Goal: Task Accomplishment & Management: Use online tool/utility

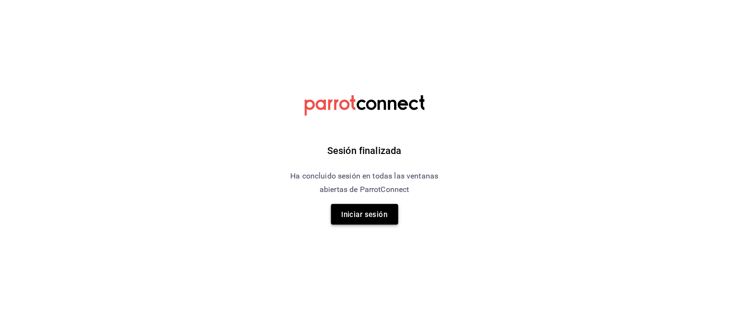
click at [365, 222] on button "Iniciar sesión" at bounding box center [364, 214] width 67 height 21
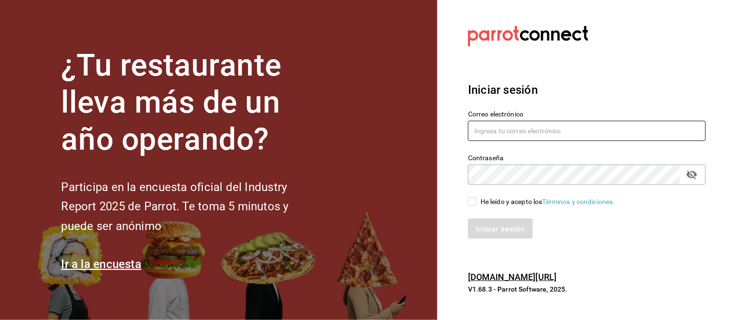
type input "animal.calzada@grupocosteno.com"
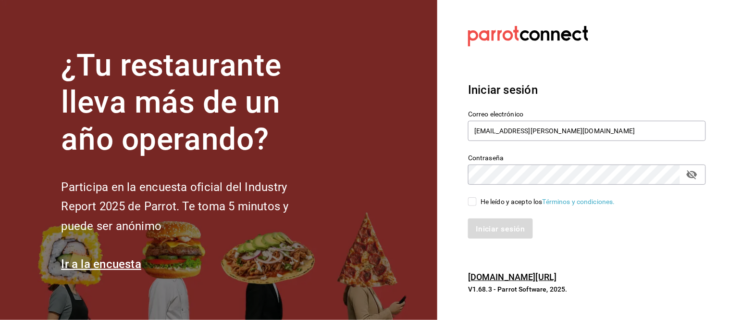
click at [477, 202] on input "He leído y acepto los Términos y condiciones." at bounding box center [472, 201] width 9 height 9
checkbox input "true"
click at [486, 229] on font "Iniciar sesión" at bounding box center [500, 228] width 49 height 9
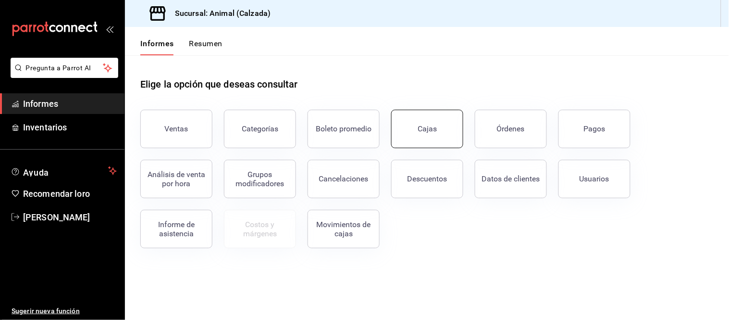
click at [436, 143] on button "Cajas" at bounding box center [427, 129] width 72 height 38
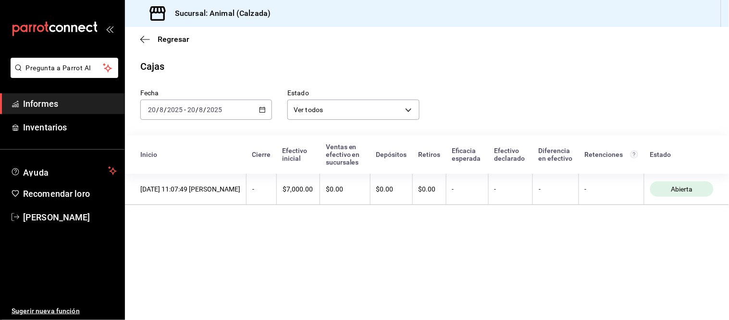
click at [259, 113] on div "2025-08-20 20 / 8 / 2025 - 2025-08-20 20 / 8 / 2025" at bounding box center [206, 109] width 132 height 20
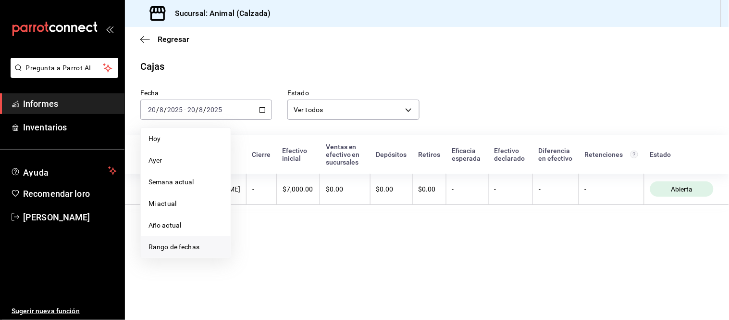
click at [202, 249] on span "Rango de fechas" at bounding box center [186, 247] width 75 height 10
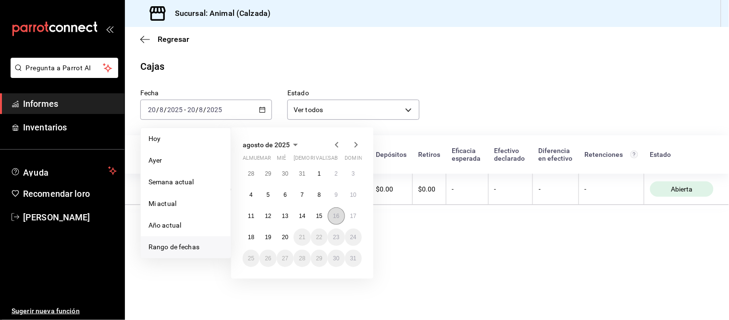
click at [344, 218] on button "16" at bounding box center [336, 215] width 17 height 17
click at [351, 217] on font "17" at bounding box center [353, 215] width 6 height 7
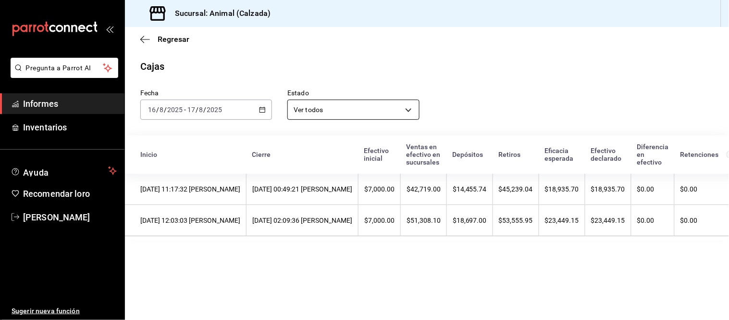
click at [357, 106] on body "Pregunta a Parrot AI Informes Inventarios Ayuda Recomendar loro Citlali Juárez …" at bounding box center [364, 160] width 729 height 320
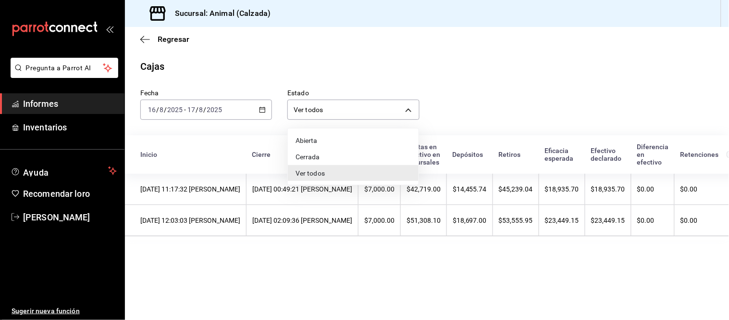
click at [171, 138] on div at bounding box center [364, 160] width 729 height 320
click at [140, 42] on icon "button" at bounding box center [145, 39] width 10 height 9
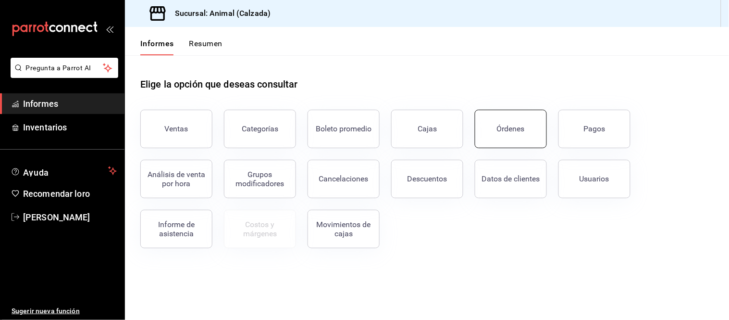
click at [494, 137] on button "Órdenes" at bounding box center [511, 129] width 72 height 38
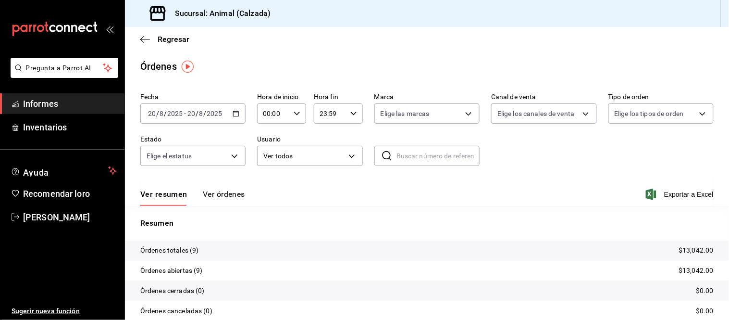
click at [234, 112] on icon "button" at bounding box center [236, 113] width 7 height 7
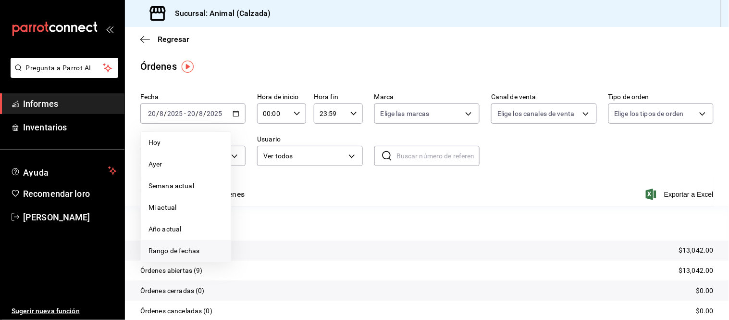
click at [185, 248] on font "Rango de fechas" at bounding box center [174, 251] width 51 height 8
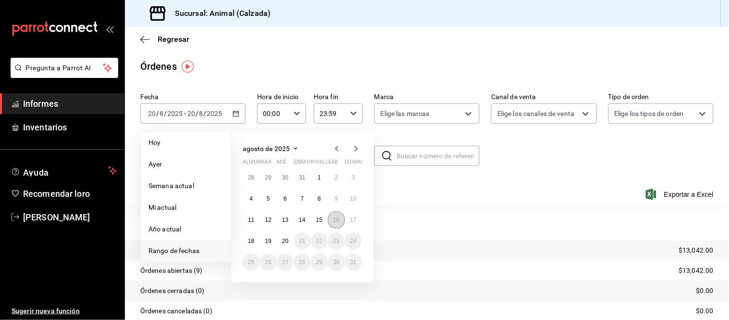
click at [339, 223] on button "16" at bounding box center [336, 219] width 17 height 17
click at [354, 220] on font "17" at bounding box center [353, 219] width 6 height 7
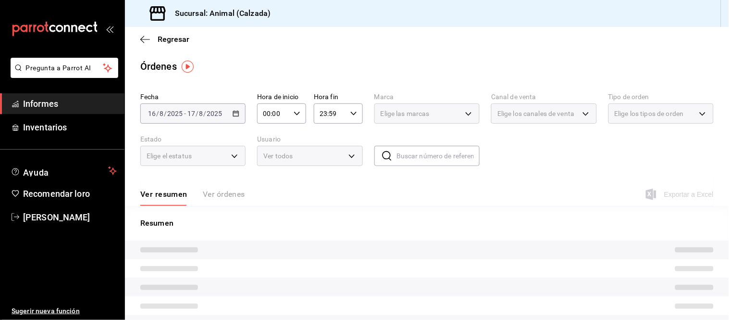
click at [287, 111] on input "00:00" at bounding box center [273, 113] width 33 height 19
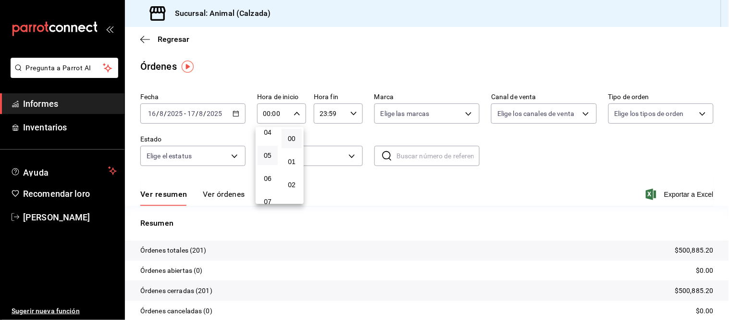
scroll to position [107, 0]
click at [271, 145] on font "05" at bounding box center [268, 147] width 8 height 8
type input "05:00"
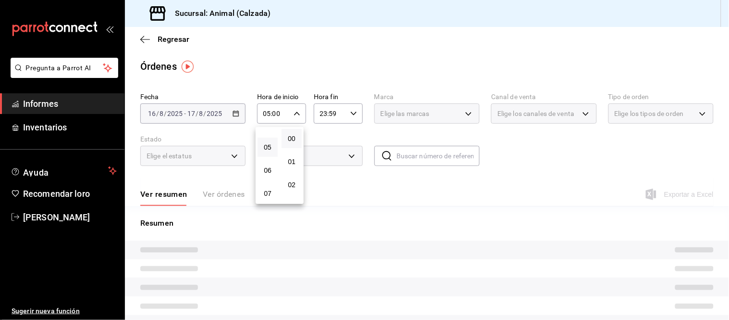
click at [344, 112] on div at bounding box center [364, 160] width 729 height 320
click at [350, 116] on icon "button" at bounding box center [353, 113] width 7 height 7
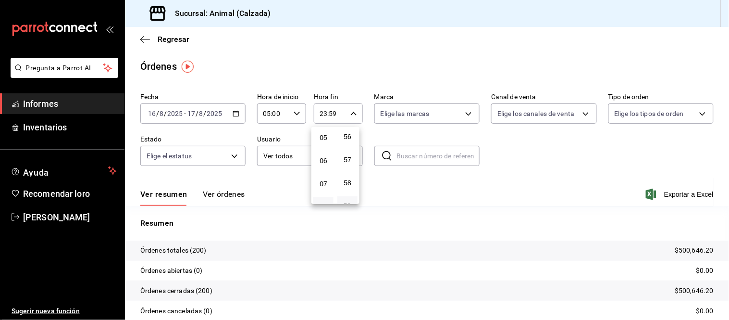
scroll to position [98, 0]
click at [325, 159] on button "05" at bounding box center [323, 156] width 20 height 19
click at [353, 143] on button "00" at bounding box center [347, 138] width 20 height 19
type input "05:00"
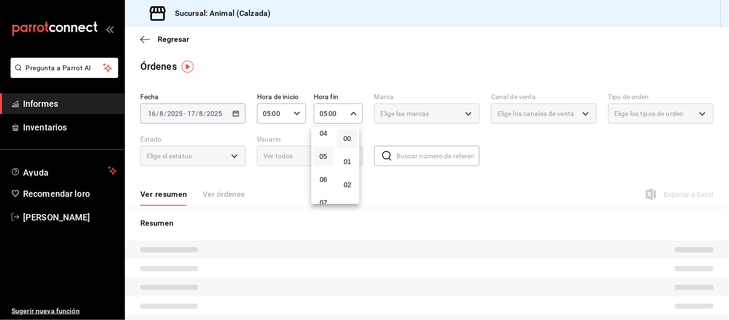
click at [435, 109] on div at bounding box center [364, 160] width 729 height 320
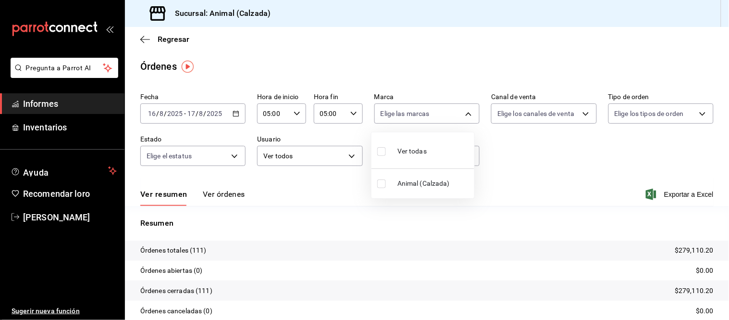
click at [451, 111] on body "Pregunta a Parrot AI Informes Inventarios Ayuda Recomendar loro Citlali Juárez …" at bounding box center [364, 160] width 729 height 320
click at [439, 142] on li "Ver todos" at bounding box center [423, 150] width 103 height 28
type input "e26472f3-9262-489d-bcba-4c6b034529c7"
checkbox input "true"
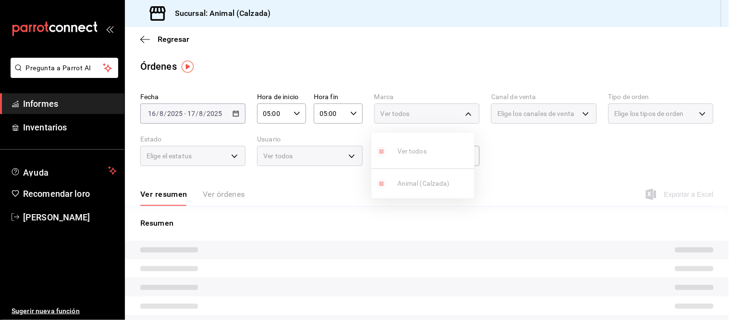
click at [555, 109] on div at bounding box center [364, 160] width 729 height 320
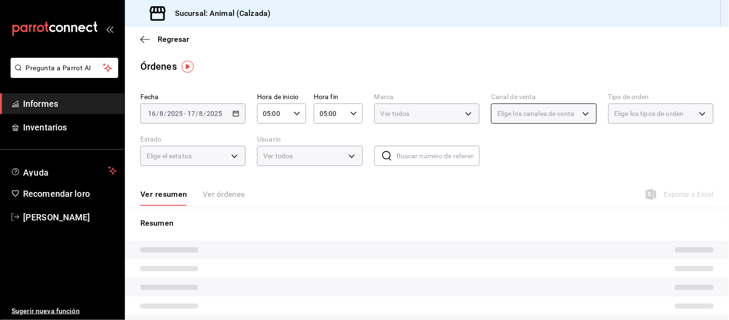
click at [559, 112] on body "Pregunta a Parrot AI Informes Inventarios Ayuda Recomendar loro Citlali Juárez …" at bounding box center [364, 160] width 729 height 320
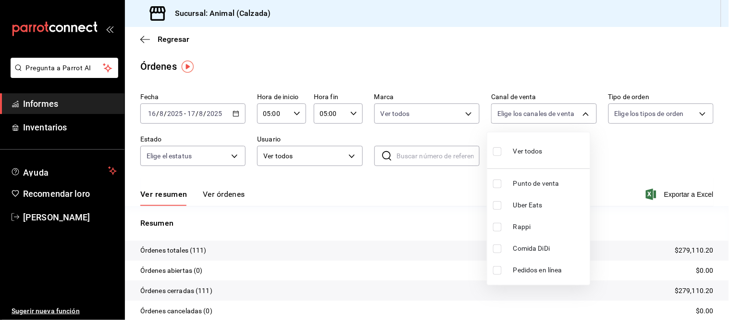
click at [543, 149] on li "Ver todos" at bounding box center [538, 150] width 103 height 28
type input "PARROT,UBER_EATS,RAPPI,DIDI_FOOD,ONLINE"
checkbox input "true"
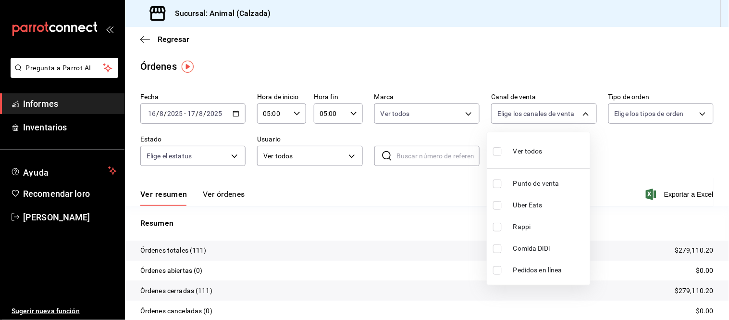
checkbox input "true"
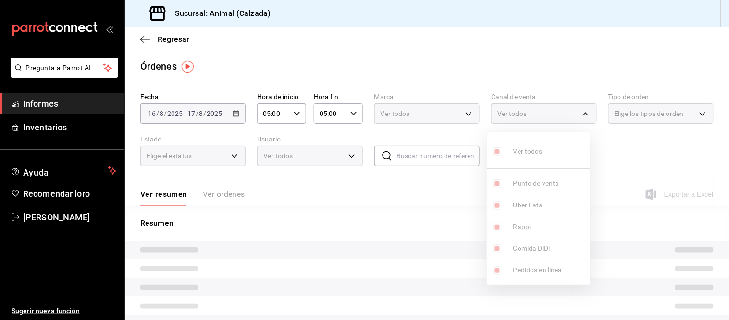
click at [647, 108] on div at bounding box center [364, 160] width 729 height 320
click at [649, 113] on body "Pregunta a Parrot AI Informes Inventarios Ayuda Recomendar loro Citlali Juárez …" at bounding box center [364, 160] width 729 height 320
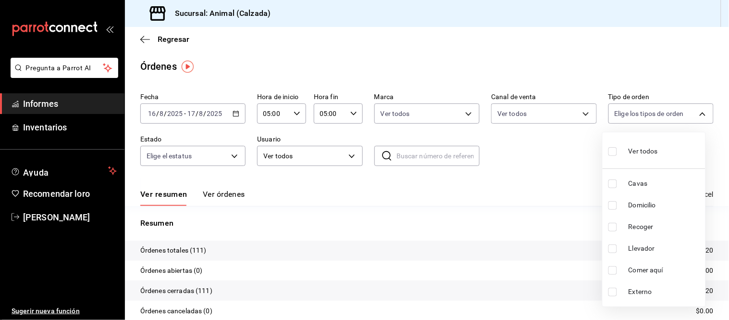
click at [643, 144] on div "Ver todos" at bounding box center [634, 150] width 50 height 21
type input "588630d3-b511-4bba-a729-32472510037f,54b7ae00-ca47-4ec1-b7ff-55842c0a2b62,92293…"
checkbox input "true"
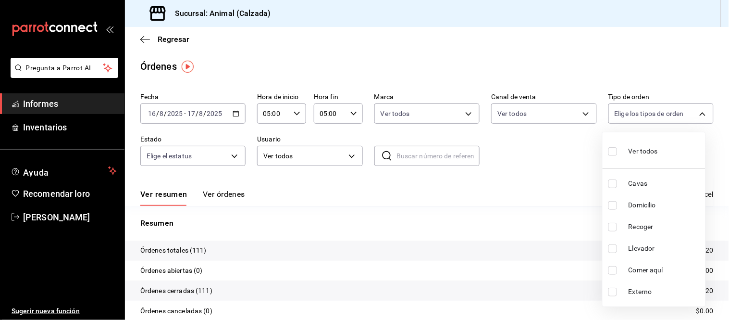
checkbox input "true"
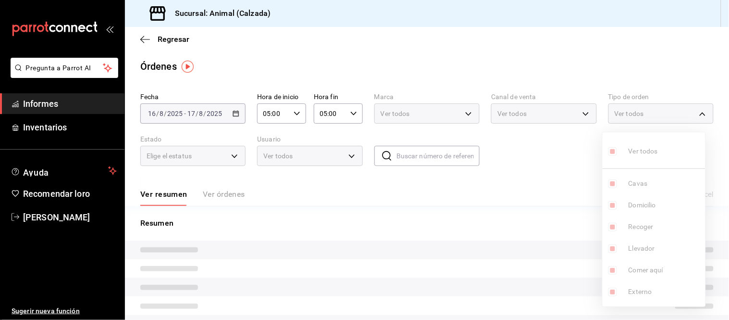
click at [582, 158] on div at bounding box center [364, 160] width 729 height 320
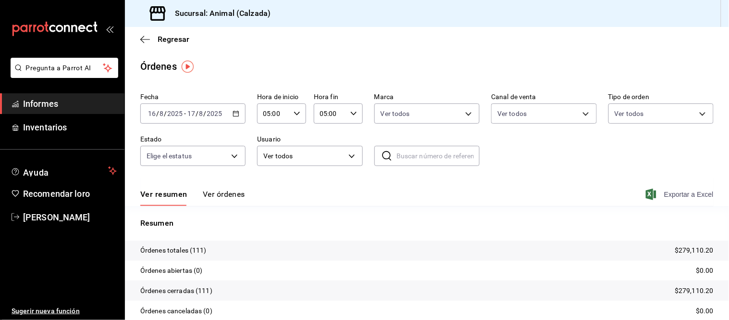
click at [679, 193] on font "Exportar a Excel" at bounding box center [689, 194] width 50 height 8
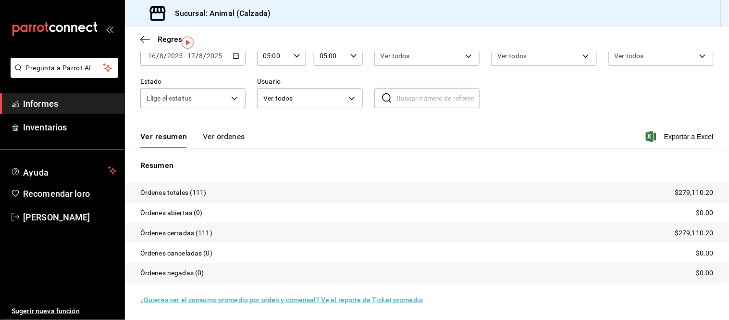
scroll to position [58, 0]
click at [140, 37] on icon "button" at bounding box center [145, 39] width 10 height 9
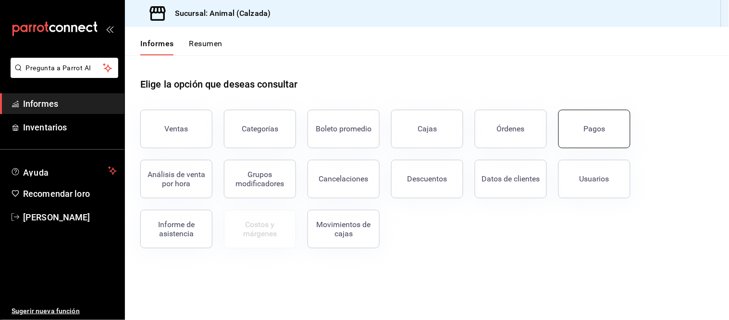
click at [579, 126] on button "Pagos" at bounding box center [595, 129] width 72 height 38
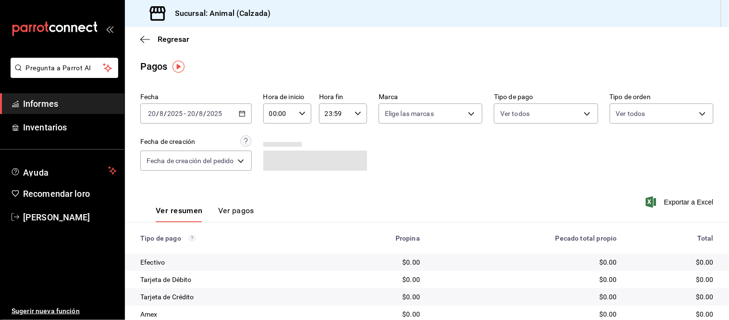
click at [242, 113] on icon "button" at bounding box center [242, 113] width 7 height 7
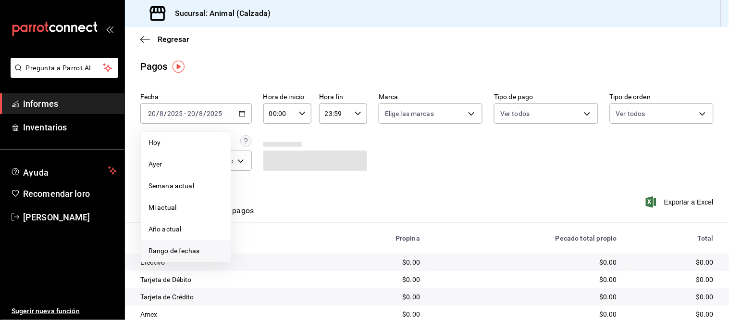
click at [198, 255] on span "Rango de fechas" at bounding box center [186, 251] width 75 height 10
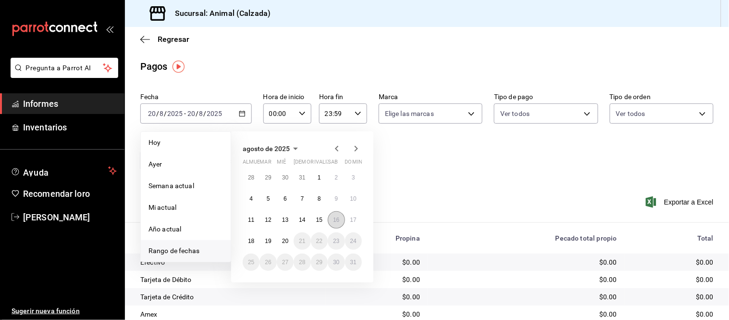
click at [337, 223] on font "16" at bounding box center [336, 219] width 6 height 7
click at [349, 221] on button "17" at bounding box center [353, 219] width 17 height 17
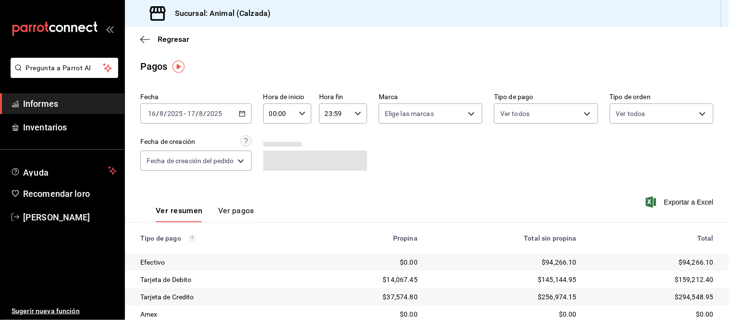
click at [297, 118] on div "00:00 Hora de inicio" at bounding box center [287, 113] width 48 height 20
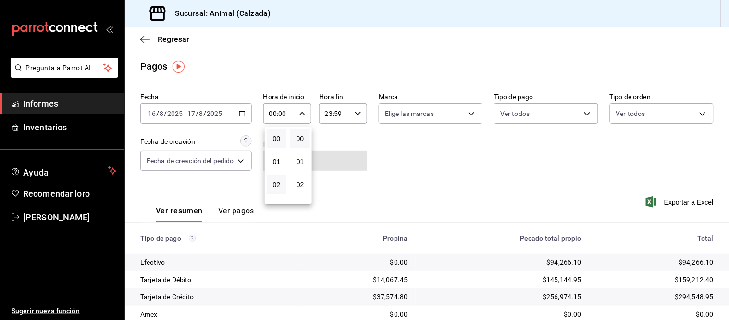
scroll to position [53, 0]
click at [275, 200] on font "05" at bounding box center [277, 201] width 8 height 8
type input "05:00"
click at [348, 113] on div at bounding box center [364, 160] width 729 height 320
click at [357, 111] on icon "button" at bounding box center [358, 113] width 7 height 7
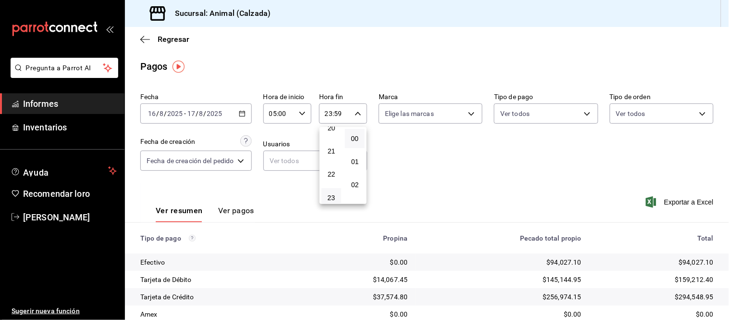
click at [361, 140] on button "00" at bounding box center [355, 138] width 20 height 19
click at [334, 152] on font "05" at bounding box center [332, 156] width 8 height 8
type input "05:00"
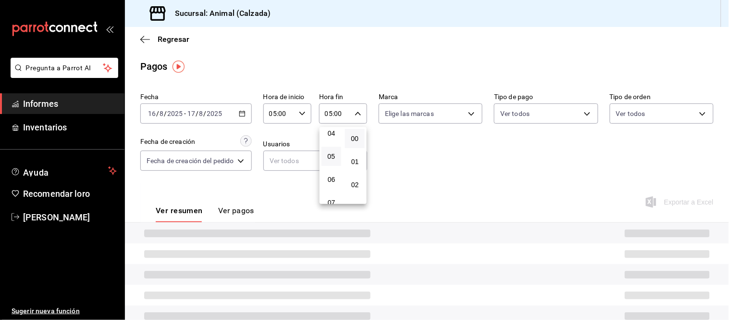
click at [402, 150] on div at bounding box center [364, 160] width 729 height 320
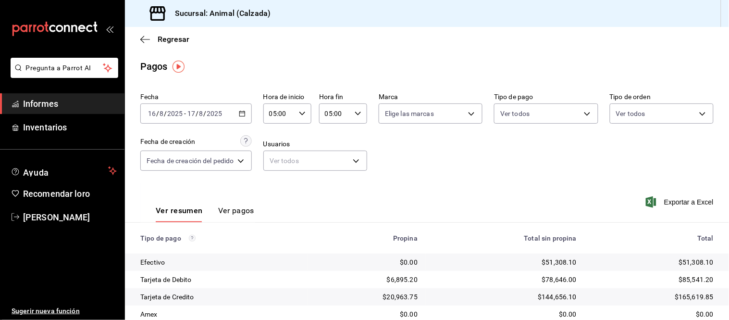
click at [423, 107] on body "Pregunta a Parrot AI Informes Inventarios Ayuda Recomendar loro Citlali Juárez …" at bounding box center [364, 160] width 729 height 320
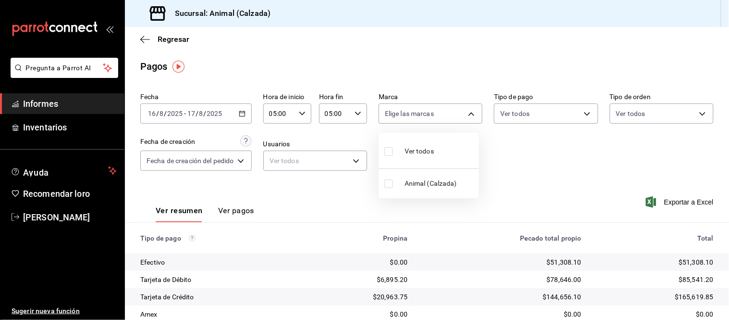
click at [417, 156] on div "Ver todos" at bounding box center [410, 150] width 50 height 21
type input "e26472f3-9262-489d-bcba-4c6b034529c7"
checkbox input "true"
click at [505, 112] on div at bounding box center [364, 160] width 729 height 320
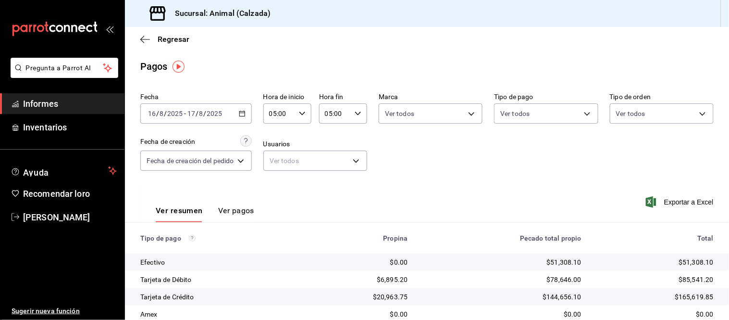
click at [514, 110] on body "Pregunta a Parrot AI Informes Inventarios Ayuda Recomendar loro Citlali Juárez …" at bounding box center [364, 160] width 729 height 320
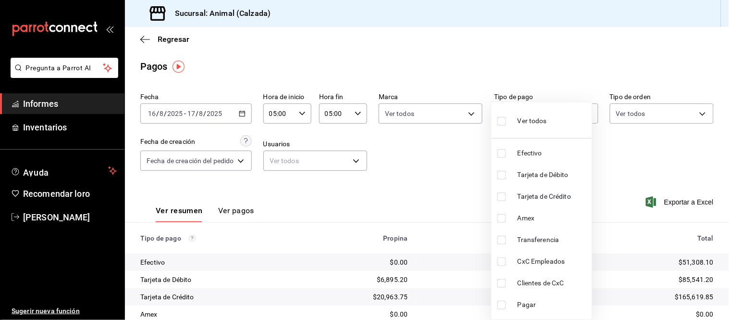
click at [520, 125] on span "Ver todos" at bounding box center [532, 121] width 29 height 10
type input "71d89c34-e359-4fcf-89cc-30b2b1e20b29,4005b239-9ab5-4f91-ae38-82730a713f54,af609…"
checkbox input "true"
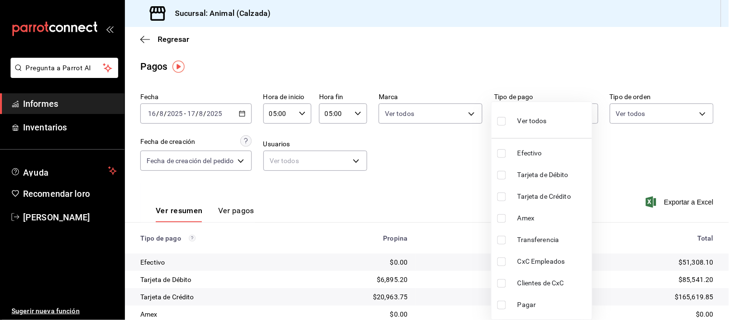
checkbox input "true"
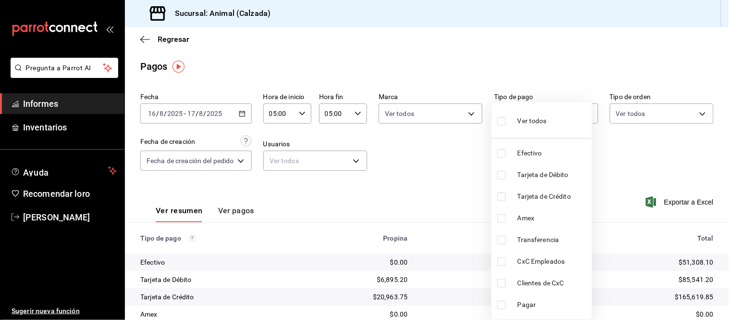
checkbox input "true"
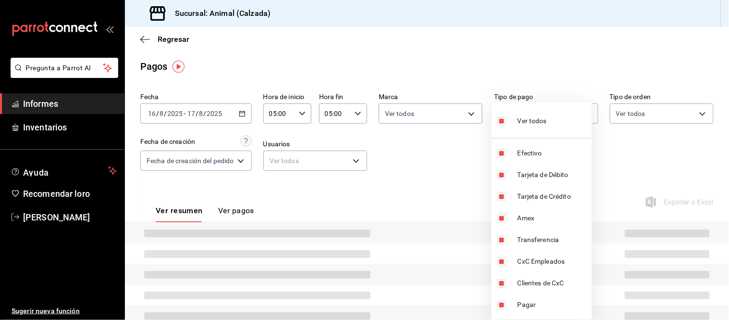
click at [640, 106] on div at bounding box center [364, 160] width 729 height 320
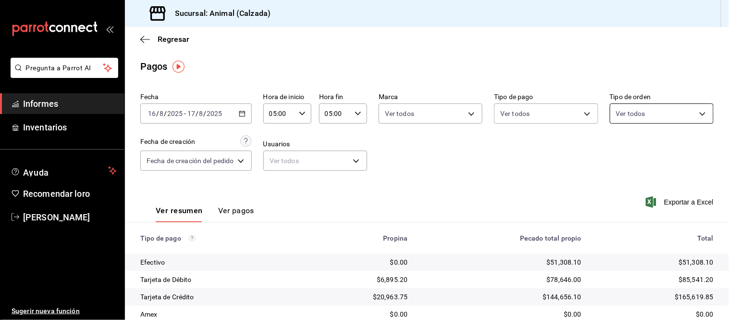
click at [634, 118] on body "Pregunta a Parrot AI Informes Inventarios Ayuda Recomendar loro Citlali Juárez …" at bounding box center [364, 160] width 729 height 320
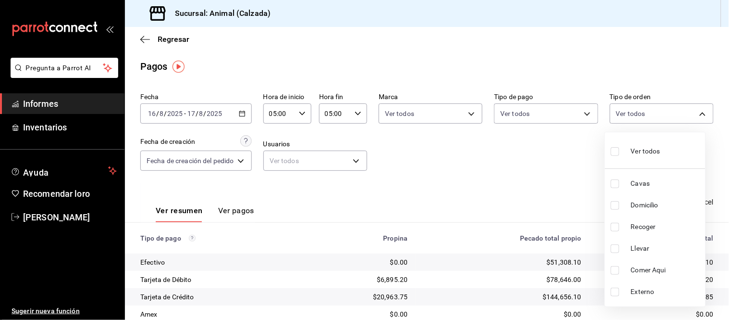
click at [631, 143] on div "Ver todos" at bounding box center [636, 150] width 50 height 21
type input "588630d3-b511-4bba-a729-32472510037f,54b7ae00-ca47-4ec1-b7ff-55842c0a2b62,92293…"
checkbox input "true"
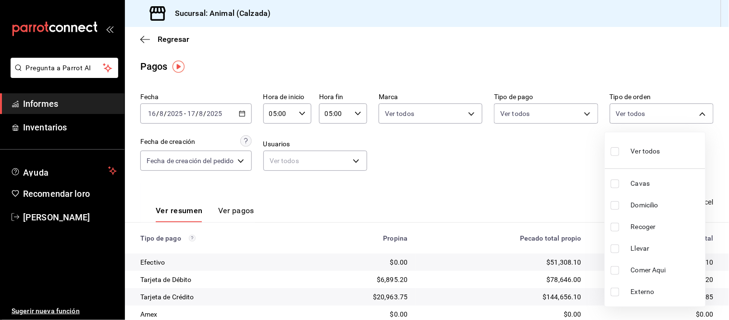
checkbox input "true"
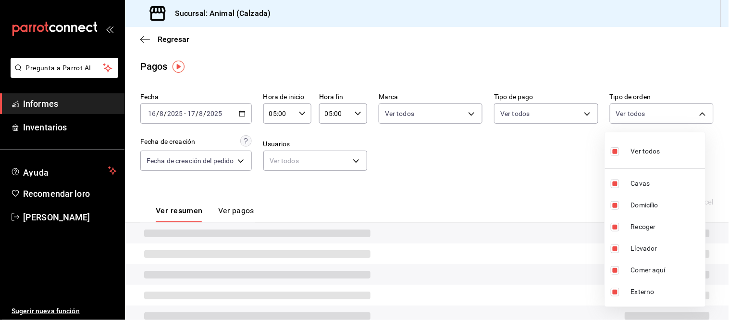
click at [525, 151] on div at bounding box center [364, 160] width 729 height 320
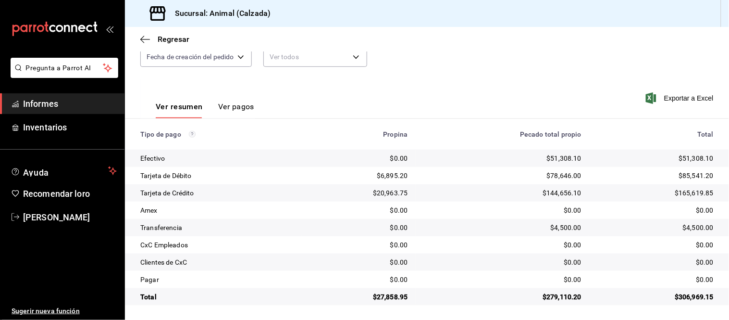
scroll to position [105, 0]
click at [664, 96] on font "Exportar a Excel" at bounding box center [689, 97] width 50 height 8
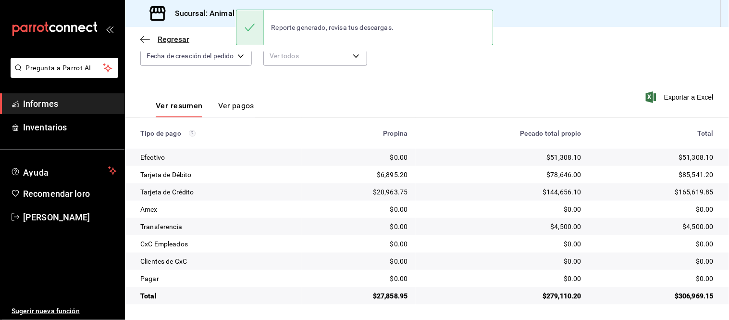
click at [146, 37] on icon "button" at bounding box center [145, 39] width 10 height 9
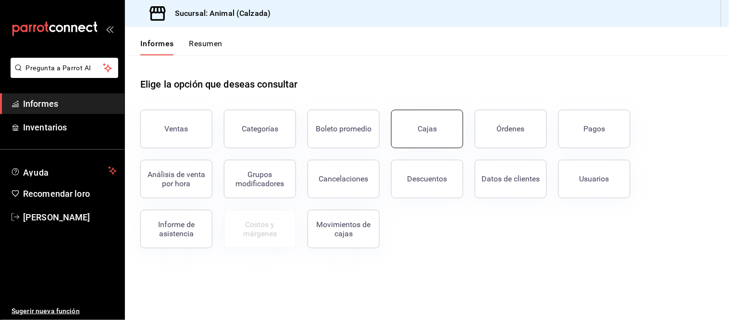
click at [420, 132] on font "Cajas" at bounding box center [427, 128] width 19 height 9
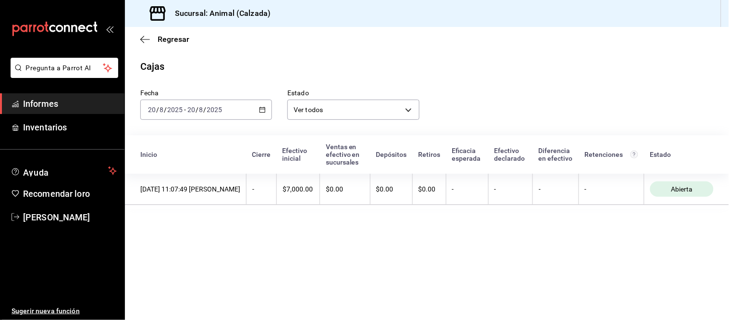
click at [262, 112] on icon "button" at bounding box center [262, 109] width 7 height 7
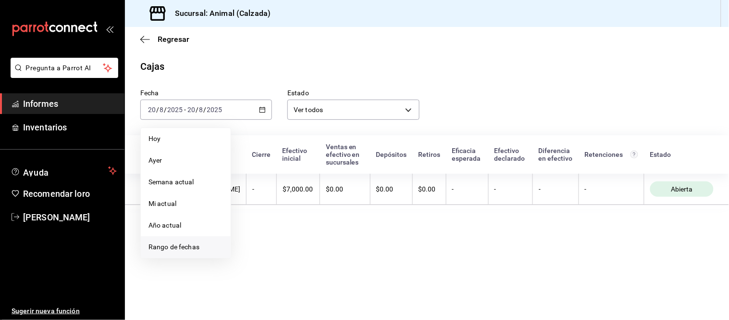
click at [198, 241] on li "Rango de fechas" at bounding box center [186, 247] width 90 height 22
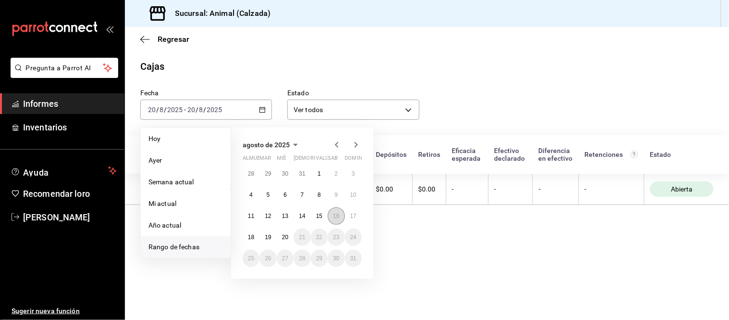
click at [338, 217] on font "16" at bounding box center [336, 215] width 6 height 7
click at [350, 215] on font "17" at bounding box center [353, 215] width 6 height 7
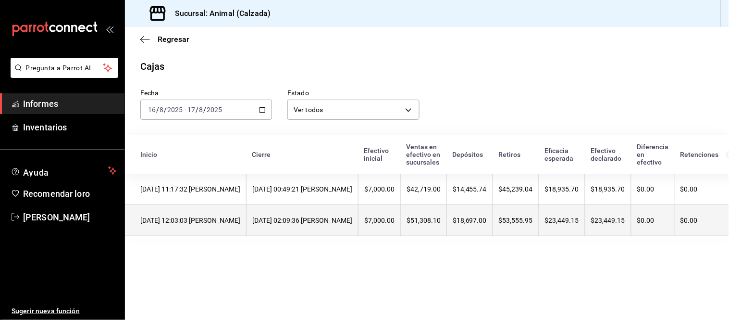
click at [441, 222] on font "$51,308.10" at bounding box center [424, 220] width 34 height 8
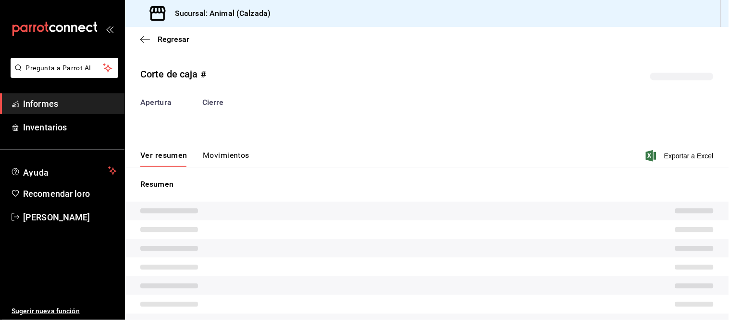
click at [524, 222] on tr at bounding box center [427, 229] width 604 height 19
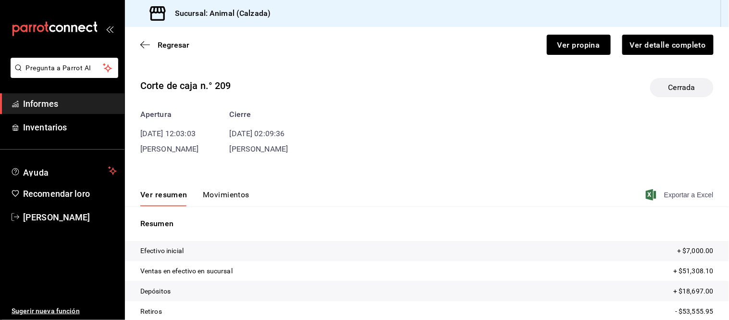
click at [671, 193] on font "Exportar a Excel" at bounding box center [689, 195] width 50 height 8
click at [146, 37] on div "Regresar Ver propina Ver detalle completo" at bounding box center [427, 45] width 604 height 36
click at [140, 45] on icon "button" at bounding box center [145, 44] width 10 height 9
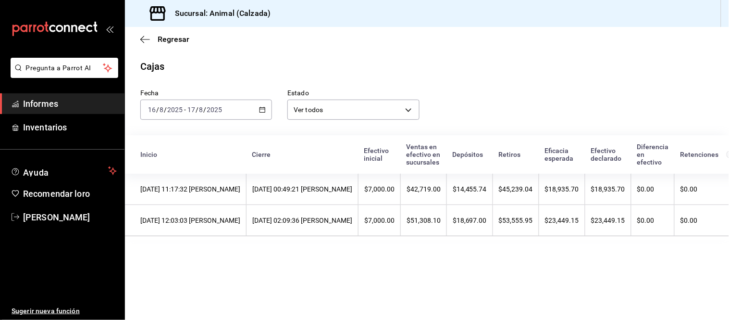
click at [262, 103] on div "2025-08-16 16 / 8 / 2025 - 2025-08-17 17 / 8 / 2025" at bounding box center [206, 109] width 132 height 20
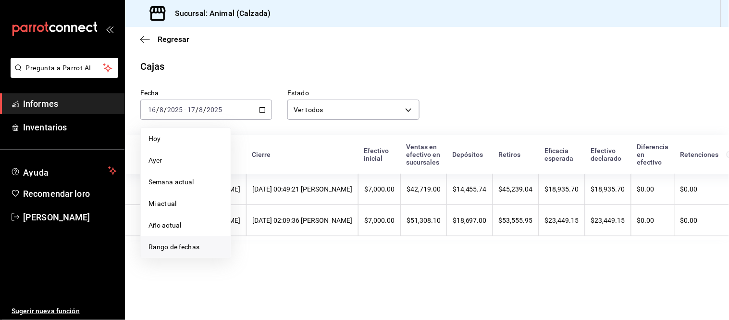
click at [209, 242] on span "Rango de fechas" at bounding box center [186, 247] width 75 height 10
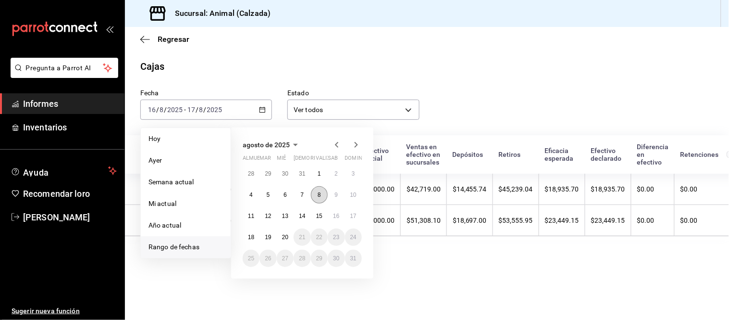
click at [321, 195] on button "8" at bounding box center [319, 194] width 17 height 17
click at [333, 194] on button "9" at bounding box center [336, 194] width 17 height 17
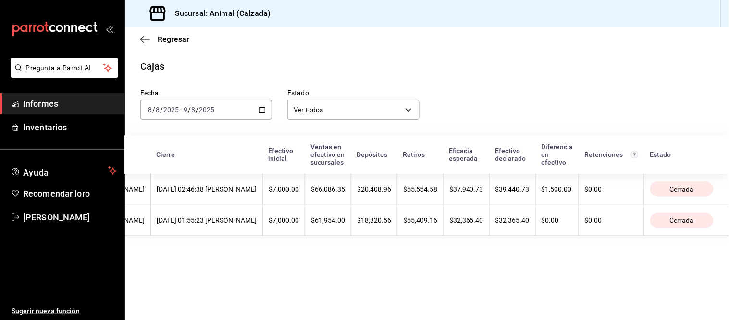
scroll to position [0, 123]
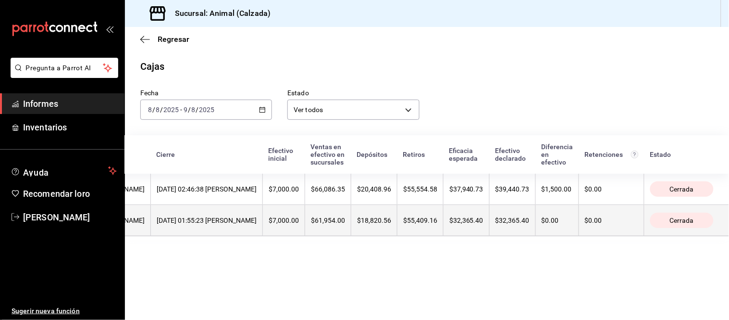
click at [345, 224] on font "$61,954.00" at bounding box center [328, 220] width 34 height 8
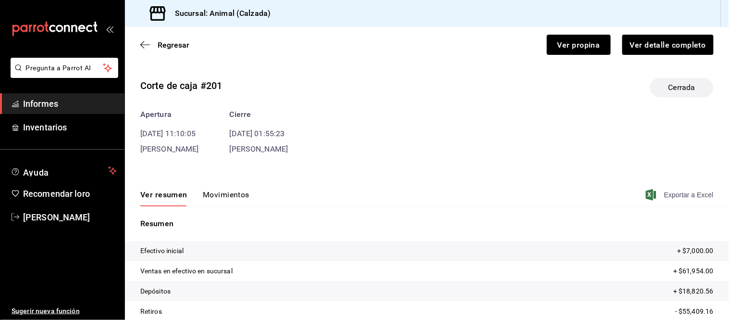
click at [689, 194] on font "Exportar a Excel" at bounding box center [689, 195] width 50 height 8
